Goal: Task Accomplishment & Management: Use online tool/utility

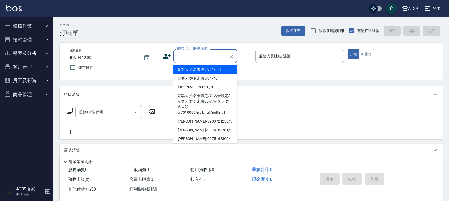
click at [209, 59] on input "顧客姓名/手機號碼/編號" at bounding box center [201, 56] width 51 height 9
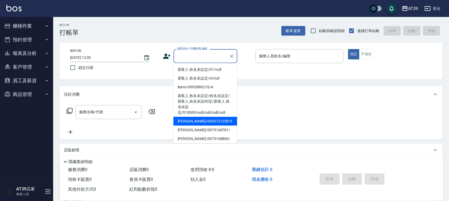
click at [209, 118] on li "Alan/0903721250/5" at bounding box center [205, 121] width 64 height 9
type input "Alan/0903721250/5"
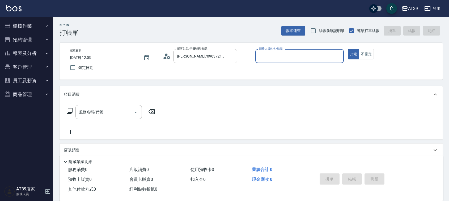
type input "愷爾-5"
click at [365, 56] on button "不指定" at bounding box center [366, 54] width 15 height 10
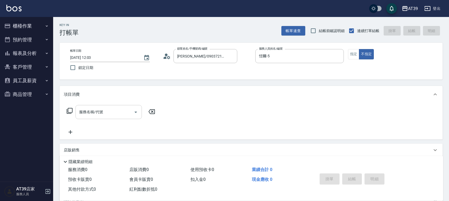
click at [111, 117] on div "服務名稱/代號" at bounding box center [108, 112] width 66 height 14
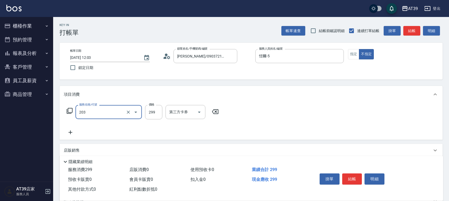
type input "B級洗+剪(203)"
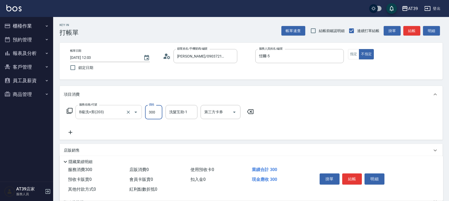
type input "300"
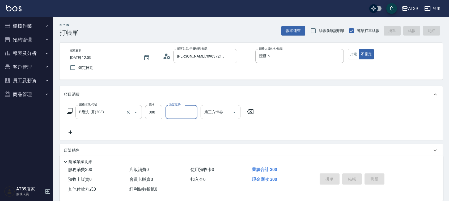
type input "2025/09/16 12:28"
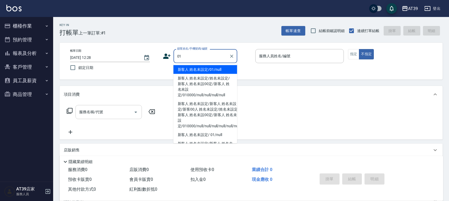
type input "新客人 姓名未設定/01/null"
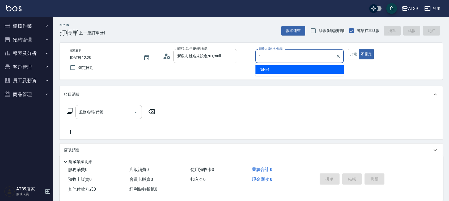
type input "NiNi-1"
type button "false"
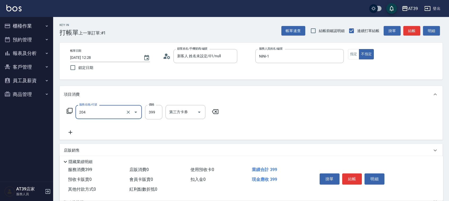
type input "A級洗+剪(204)"
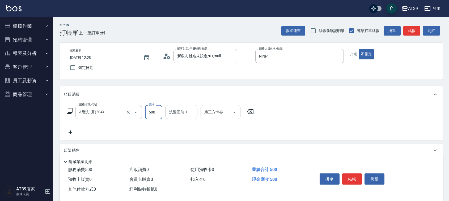
type input "500"
type input "芊芊-27"
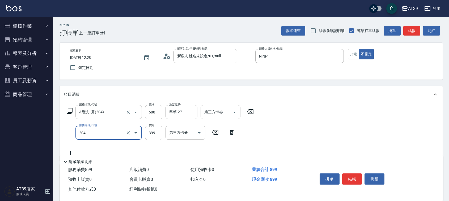
type input "A級洗+剪(204)"
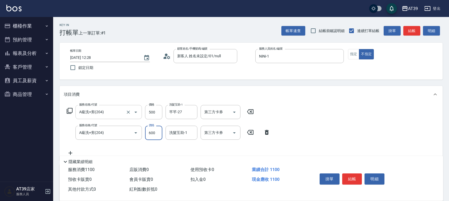
type input "600"
type input "芊芊-27"
drag, startPoint x: 107, startPoint y: 115, endPoint x: 353, endPoint y: 55, distance: 253.6
click at [353, 55] on button "指定" at bounding box center [353, 54] width 11 height 10
click at [414, 32] on button "結帳" at bounding box center [411, 31] width 17 height 10
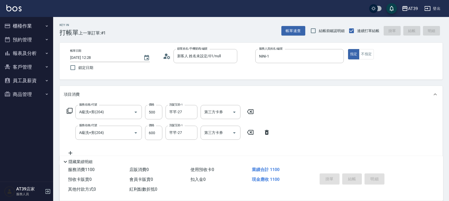
type input "2025/09/16 12:47"
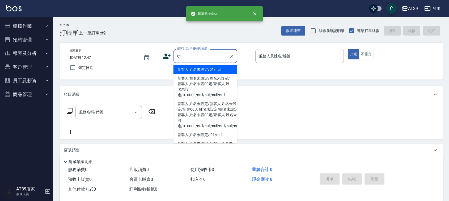
type input "新客人 姓名未設定/01/null"
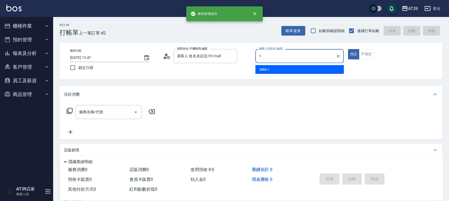
type input "NiNi-1"
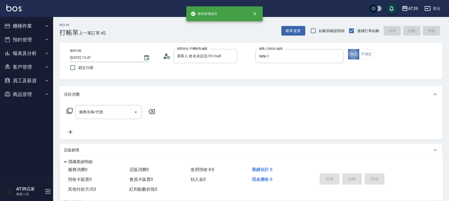
type button "true"
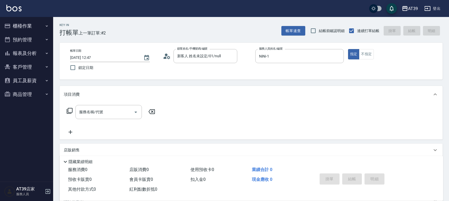
click at [68, 109] on icon at bounding box center [69, 111] width 6 height 6
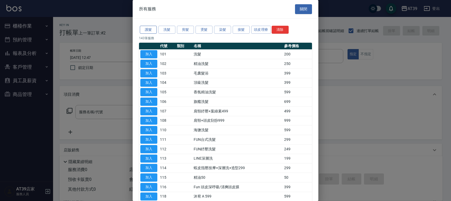
click at [145, 30] on button "護髮" at bounding box center [148, 30] width 17 height 8
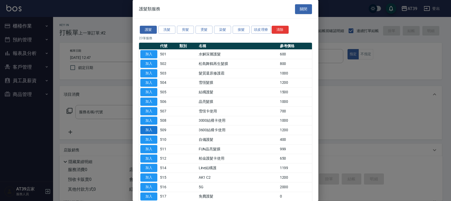
click at [148, 131] on button "加入" at bounding box center [148, 130] width 17 height 8
type input "3600結構卡使用(509)"
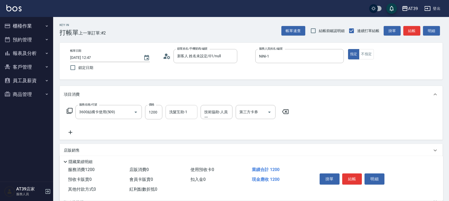
click at [175, 116] on input "洗髮互助-1" at bounding box center [181, 112] width 27 height 9
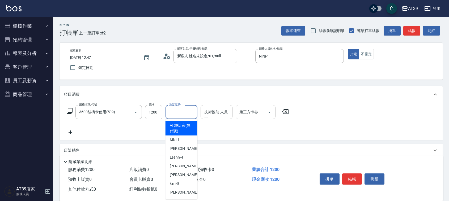
click at [250, 114] on div "第三方卡券 第三方卡券" at bounding box center [255, 112] width 40 height 14
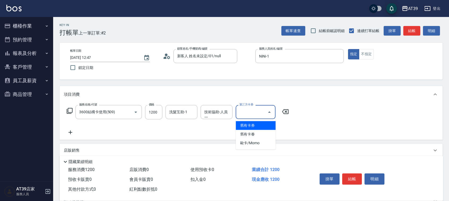
click at [248, 124] on span "舊有卡券" at bounding box center [256, 125] width 40 height 9
type input "舊有卡券"
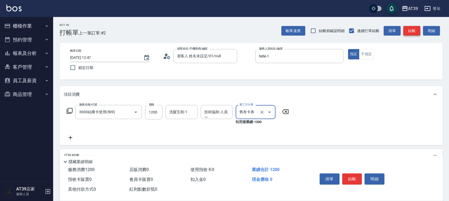
click at [409, 31] on button "結帳" at bounding box center [411, 31] width 17 height 10
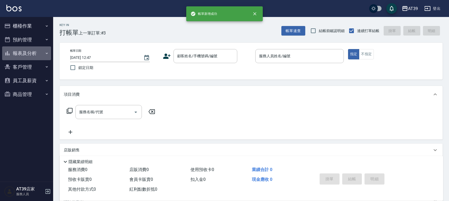
click at [25, 52] on button "報表及分析" at bounding box center [26, 53] width 49 height 14
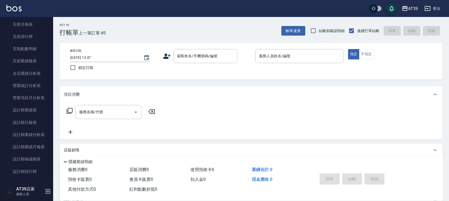
scroll to position [96, 0]
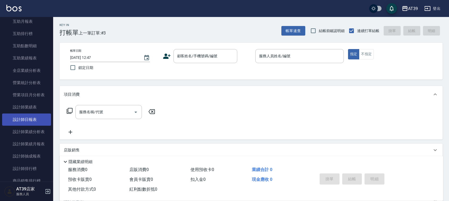
click at [37, 117] on link "設計師日報表" at bounding box center [26, 120] width 49 height 12
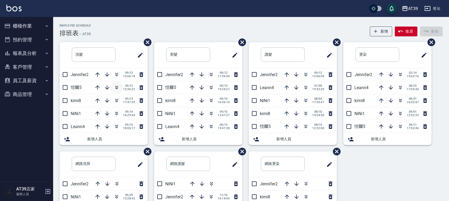
click at [120, 92] on button "button" at bounding box center [116, 87] width 13 height 13
